Goal: Find specific page/section: Find specific page/section

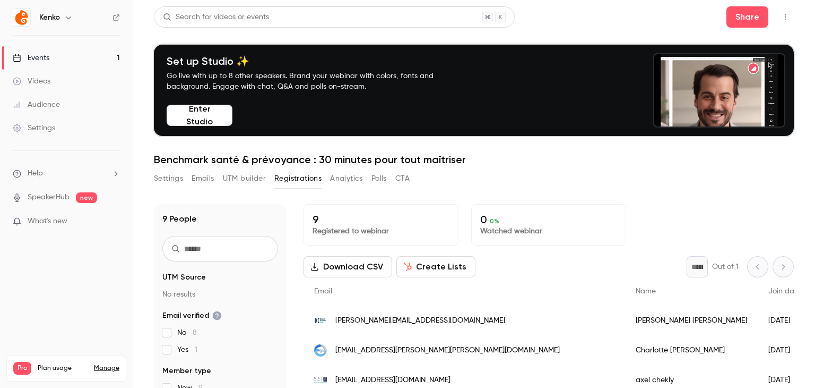
click at [568, 175] on div "Settings Emails UTM builder Registrations Analytics Polls CTA" at bounding box center [474, 180] width 640 height 21
click at [665, 197] on div "9 People UTM Source No results Email verified No 8 Yes 1 Member type New 9 Atte…" at bounding box center [474, 338] width 640 height 294
